Goal: Task Accomplishment & Management: Manage account settings

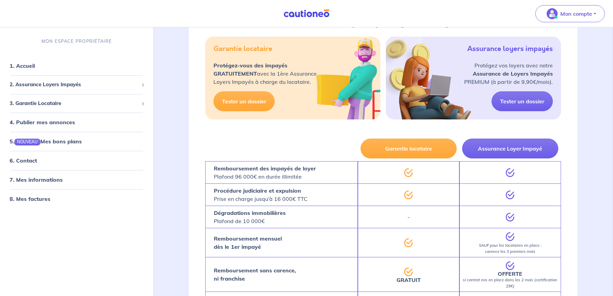
scroll to position [130, 0]
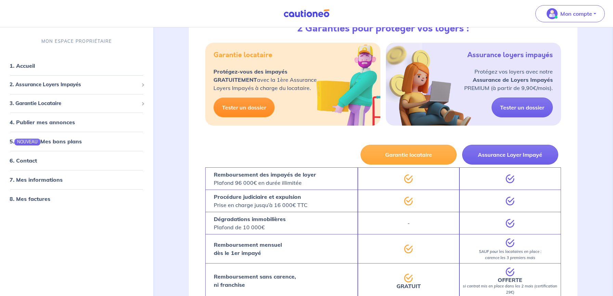
click at [224, 109] on link "Tester un dossier" at bounding box center [243, 107] width 61 height 20
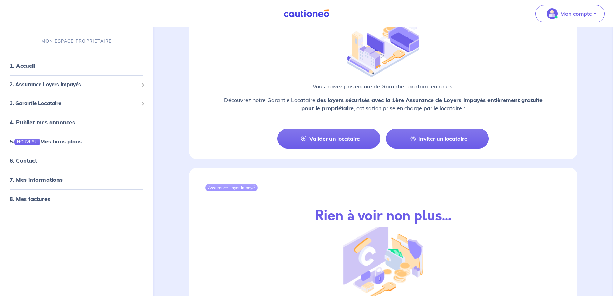
scroll to position [632, 0]
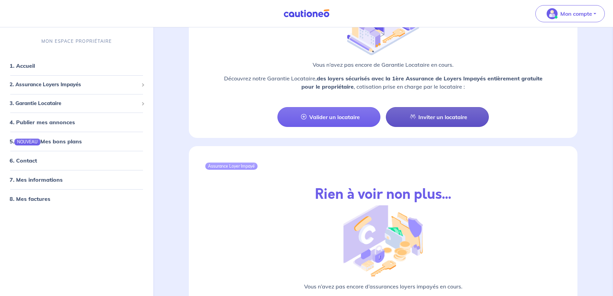
click at [426, 120] on link "Inviter un locataire" at bounding box center [437, 117] width 103 height 20
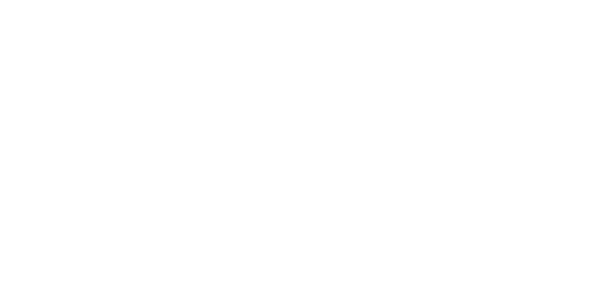
select select "FR"
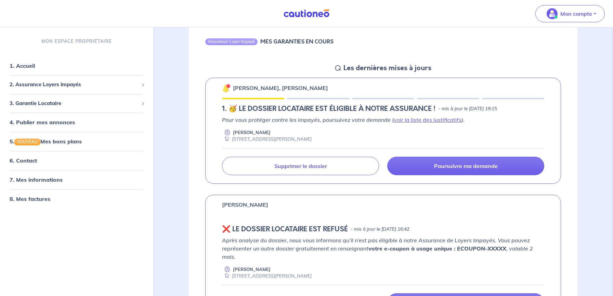
scroll to position [653, 0]
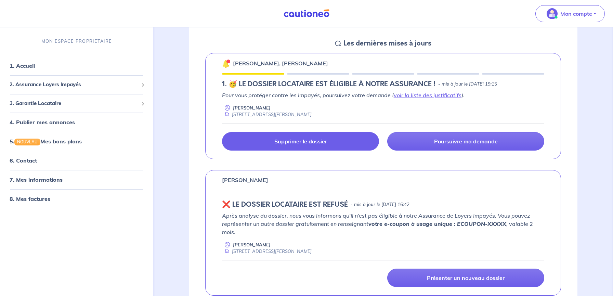
click at [283, 142] on p "Supprimer le dossier" at bounding box center [300, 141] width 53 height 7
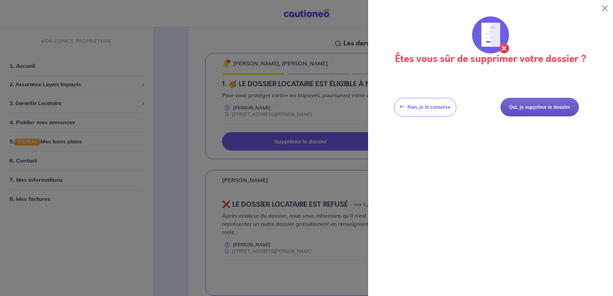
click at [514, 109] on button "Oui, je supprime le dossier" at bounding box center [539, 107] width 78 height 19
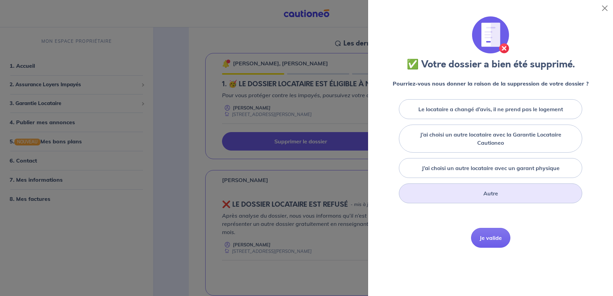
click at [426, 190] on div "Autre" at bounding box center [490, 193] width 183 height 20
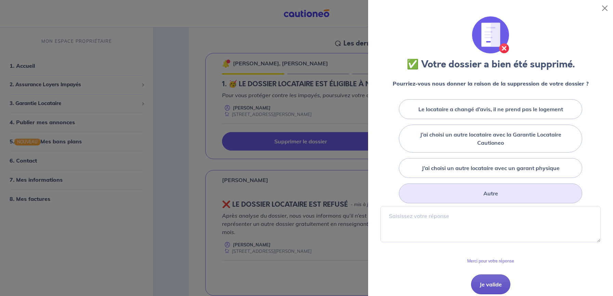
click at [486, 277] on button "Je valide" at bounding box center [490, 284] width 39 height 20
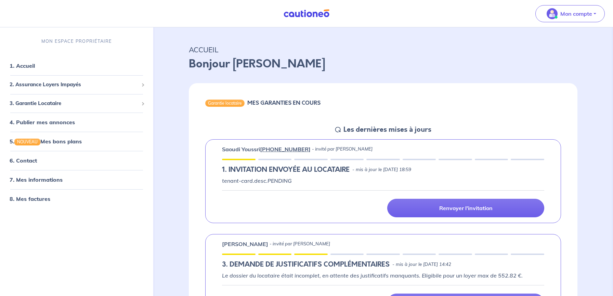
scroll to position [0, 0]
